Goal: Information Seeking & Learning: Find specific fact

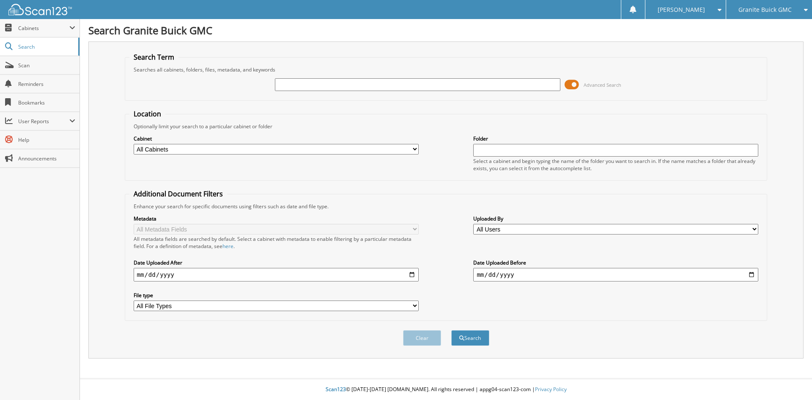
click at [293, 81] on input "text" at bounding box center [417, 84] width 285 height 13
type input "GA5204"
click at [451, 330] on button "Search" at bounding box center [470, 338] width 38 height 16
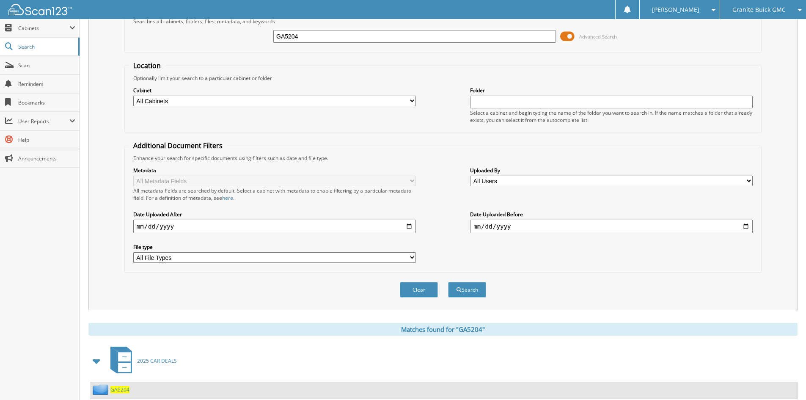
scroll to position [73, 0]
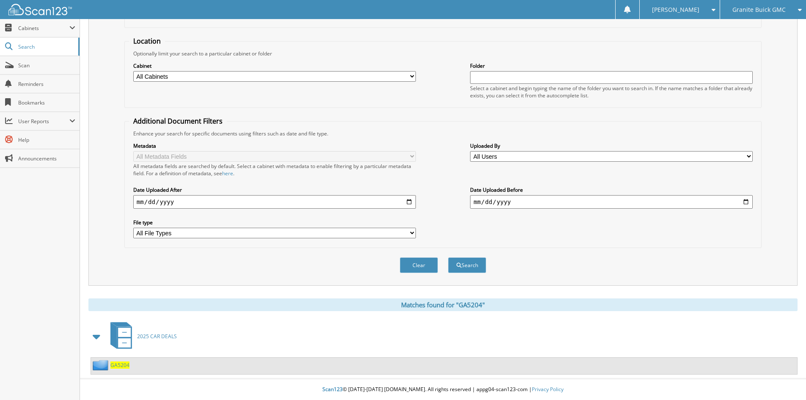
click at [118, 365] on span "GA5204" at bounding box center [119, 364] width 19 height 7
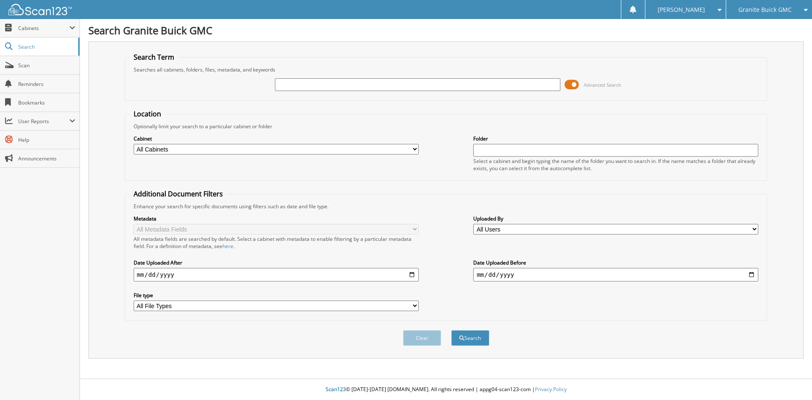
click at [296, 83] on input "text" at bounding box center [417, 84] width 285 height 13
type input "GA5295"
click at [476, 339] on button "Search" at bounding box center [470, 338] width 38 height 16
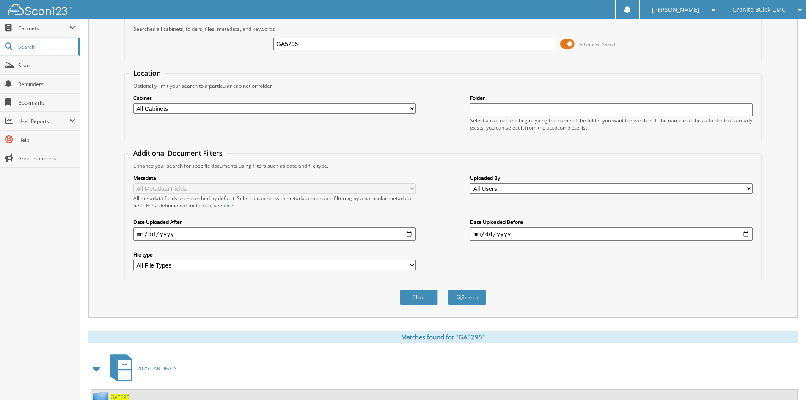
scroll to position [73, 0]
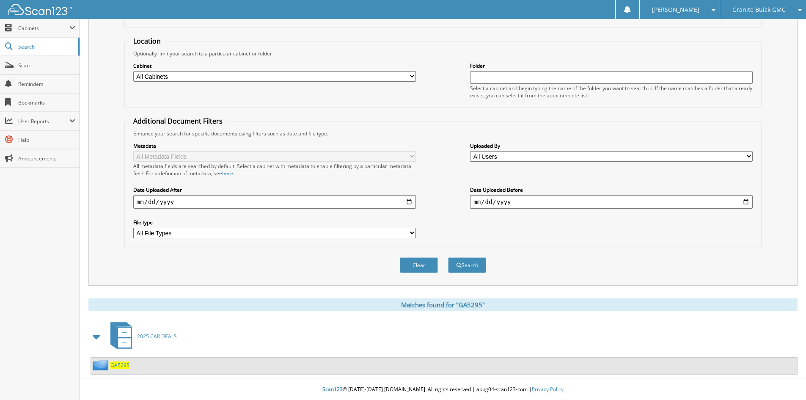
click at [125, 363] on span "GA5295" at bounding box center [119, 364] width 19 height 7
